Goal: Manage account settings

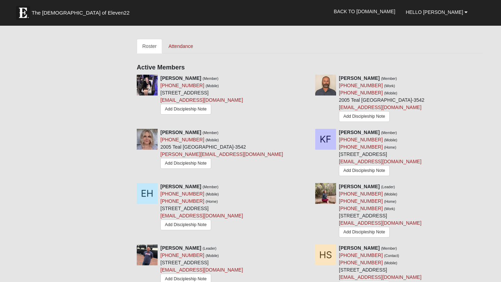
scroll to position [296, 0]
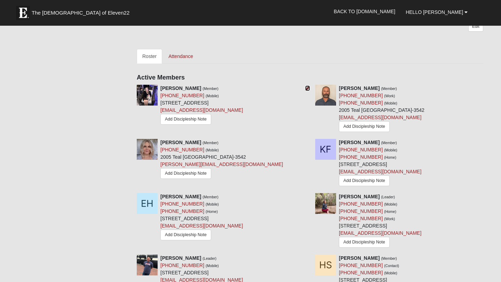
click at [307, 87] on icon at bounding box center [307, 88] width 5 height 5
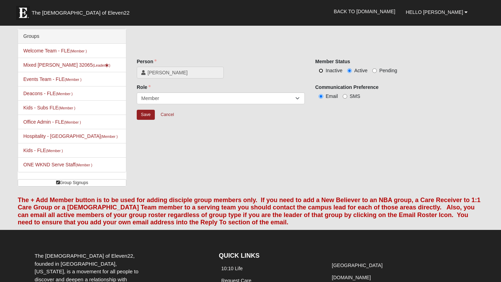
click at [322, 70] on input "Inactive" at bounding box center [320, 70] width 5 height 5
radio input "true"
click at [141, 117] on input "Save" at bounding box center [146, 115] width 18 height 10
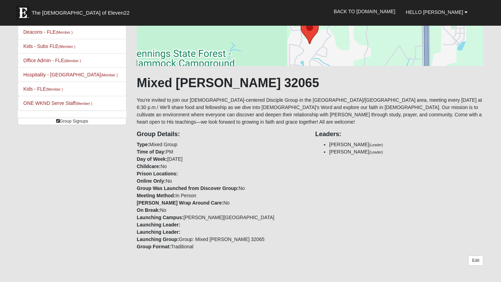
scroll to position [63, 0]
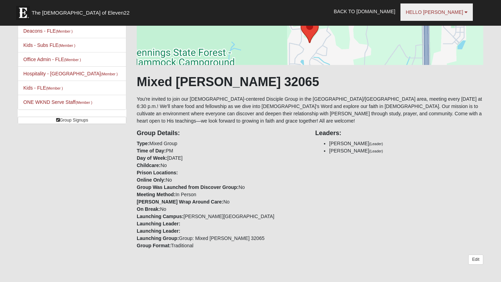
click at [445, 15] on link "Hello [PERSON_NAME]" at bounding box center [436, 11] width 72 height 17
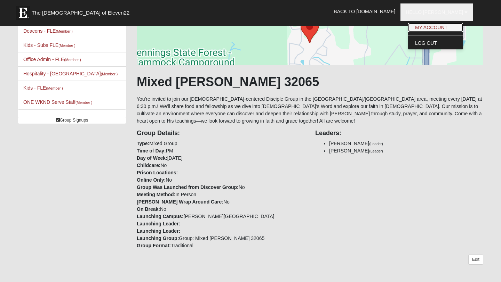
click at [439, 28] on link "My Account" at bounding box center [435, 27] width 55 height 9
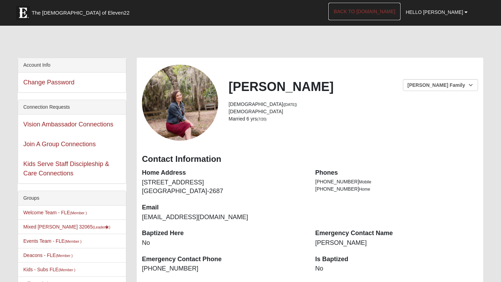
click at [400, 9] on link "Back to [DOMAIN_NAME]" at bounding box center [364, 11] width 72 height 17
click at [389, 12] on link "Back to [DOMAIN_NAME]" at bounding box center [364, 11] width 72 height 17
